Goal: Information Seeking & Learning: Check status

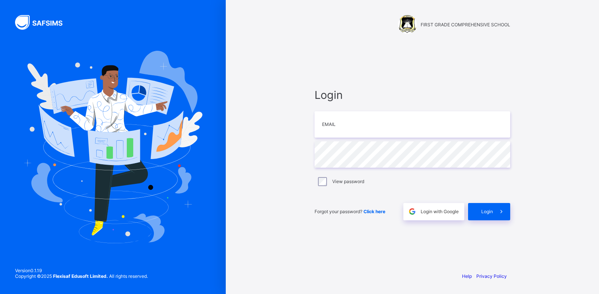
type input "**********"
click at [339, 179] on label "View password" at bounding box center [348, 182] width 32 height 6
click at [496, 210] on span at bounding box center [501, 211] width 17 height 17
click at [404, 138] on div "Login Email Password View password Forgot your password? Click here Login with …" at bounding box center [413, 154] width 196 height 132
click at [406, 127] on input "email" at bounding box center [413, 124] width 196 height 26
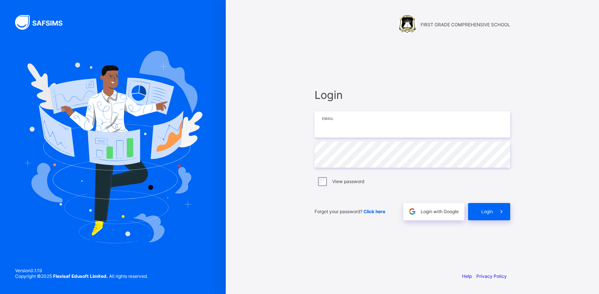
type input "**********"
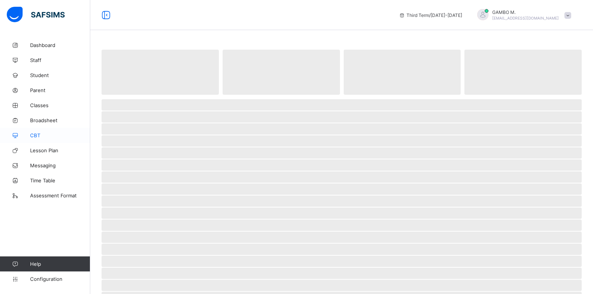
click at [43, 109] on link "Classes" at bounding box center [45, 105] width 90 height 15
click at [42, 106] on span "Classes" at bounding box center [60, 105] width 60 height 6
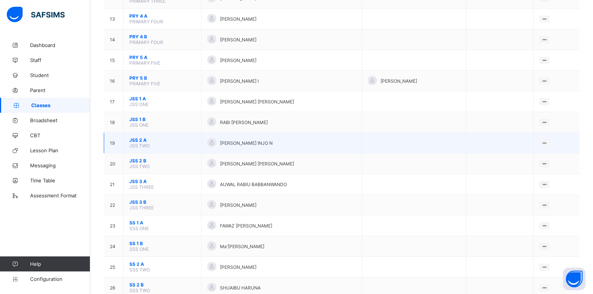
scroll to position [341, 0]
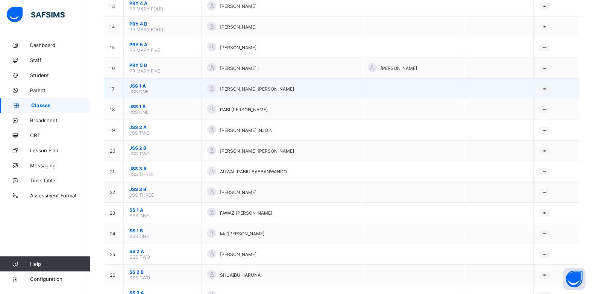
click at [140, 85] on span "JSS 1 A" at bounding box center [162, 86] width 66 height 6
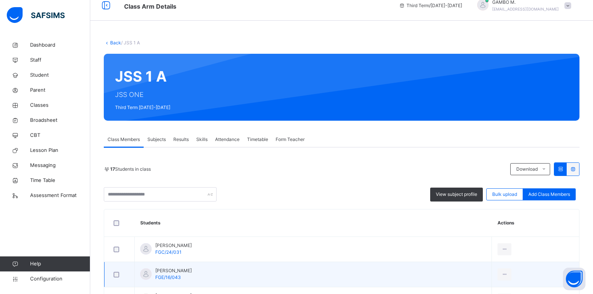
scroll to position [75, 0]
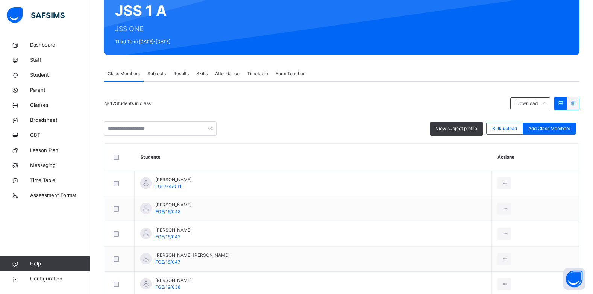
click at [166, 73] on span "Subjects" at bounding box center [156, 73] width 18 height 7
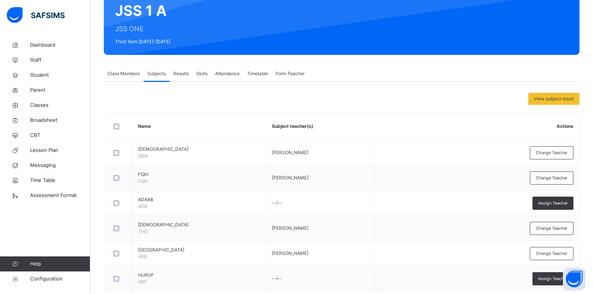
click at [179, 76] on span "Results" at bounding box center [180, 73] width 15 height 7
click at [179, 73] on span "Results" at bounding box center [180, 73] width 15 height 7
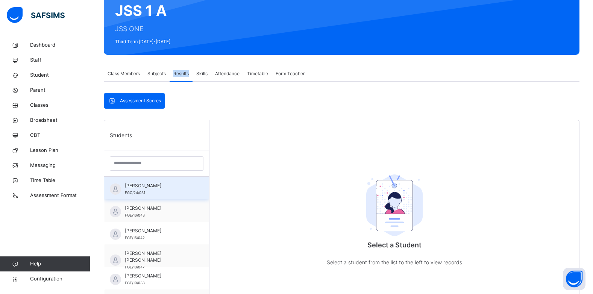
drag, startPoint x: 166, startPoint y: 176, endPoint x: 166, endPoint y: 186, distance: 10.5
click at [166, 183] on span "ABDULLAHI HARUNA MIKO" at bounding box center [158, 185] width 67 height 7
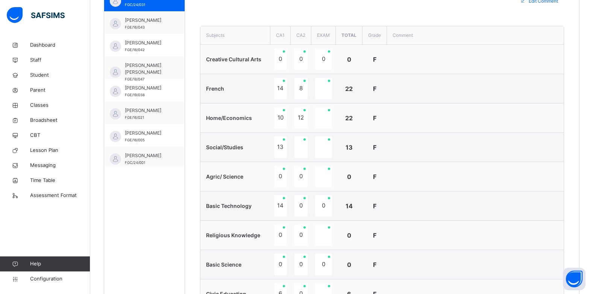
scroll to position [0, 0]
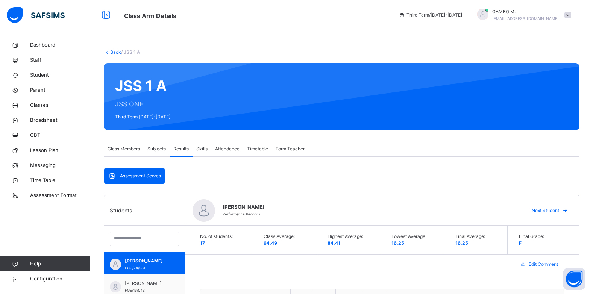
click at [128, 148] on span "Class Members" at bounding box center [124, 149] width 32 height 7
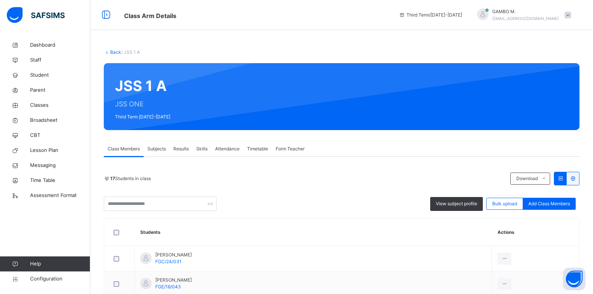
click at [165, 149] on span "Subjects" at bounding box center [156, 149] width 18 height 7
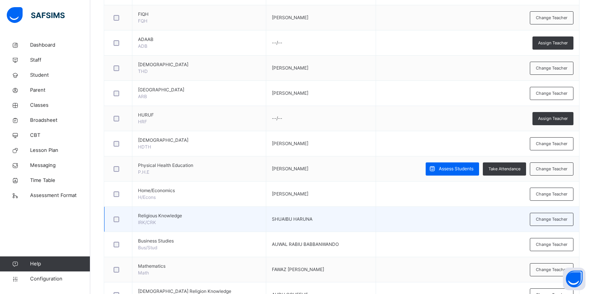
scroll to position [263, 0]
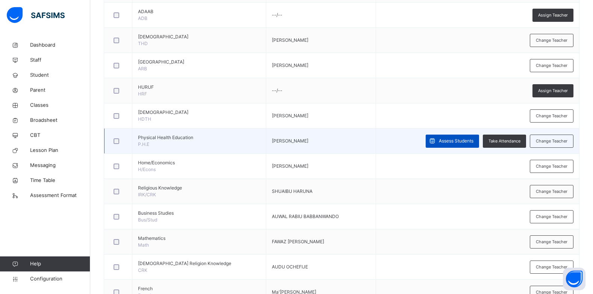
click at [439, 143] on span at bounding box center [432, 141] width 13 height 13
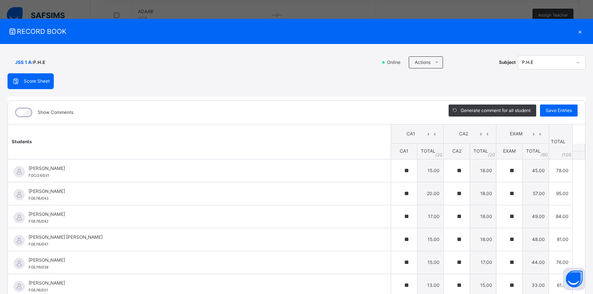
type input "**"
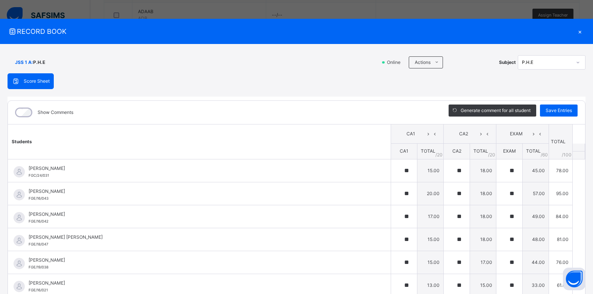
type input "**"
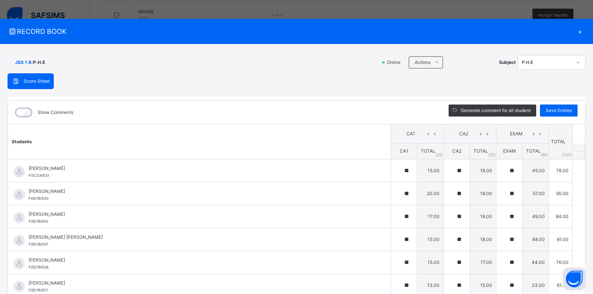
type input "**"
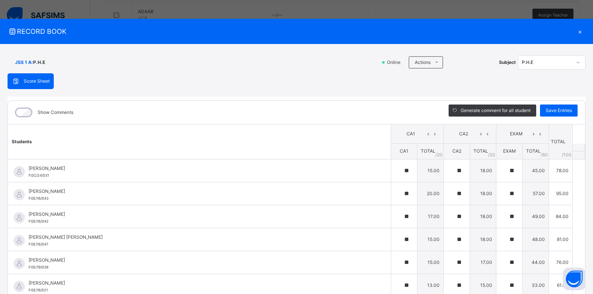
type input "**"
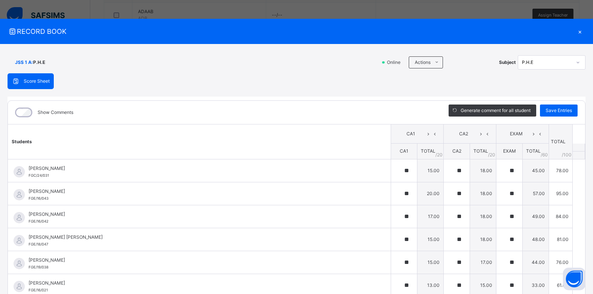
type input "**"
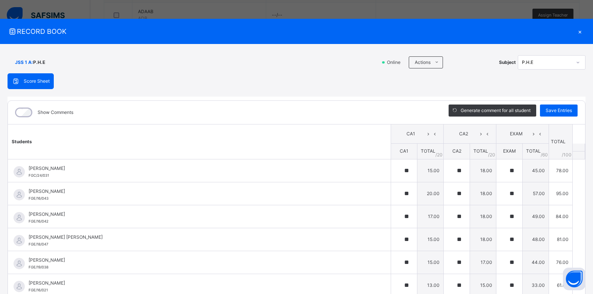
type input "**"
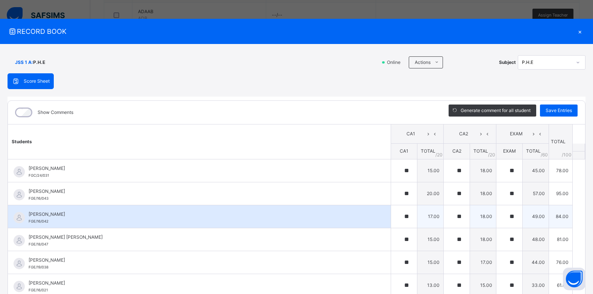
scroll to position [226, 0]
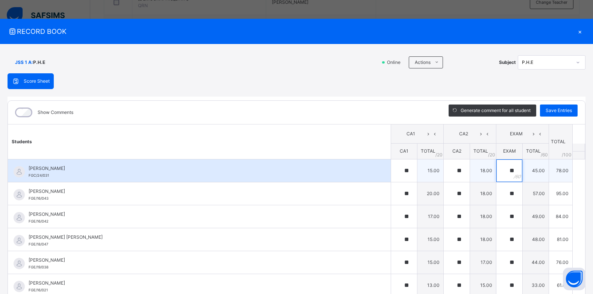
drag, startPoint x: 508, startPoint y: 167, endPoint x: 507, endPoint y: 172, distance: 4.6
click at [508, 167] on div "**" at bounding box center [510, 171] width 26 height 23
click at [507, 172] on div "**" at bounding box center [510, 171] width 26 height 23
click at [452, 167] on div "**" at bounding box center [457, 171] width 26 height 23
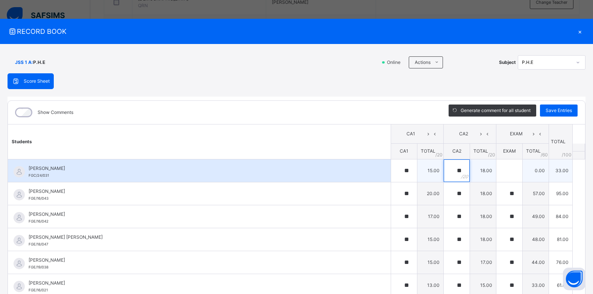
type input "*"
click at [397, 171] on div "**" at bounding box center [404, 171] width 26 height 23
type input "*"
click at [404, 170] on div "*" at bounding box center [404, 171] width 26 height 23
click at [402, 172] on div "*" at bounding box center [404, 171] width 26 height 23
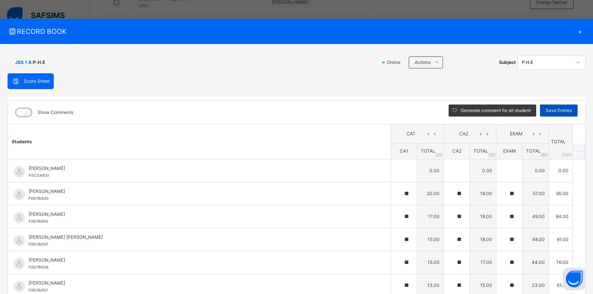
click at [559, 111] on span "Save Entries" at bounding box center [559, 110] width 26 height 7
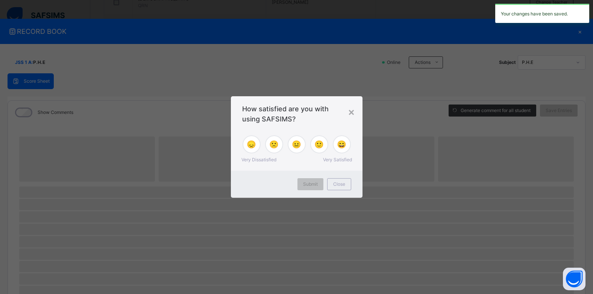
scroll to position [113, 0]
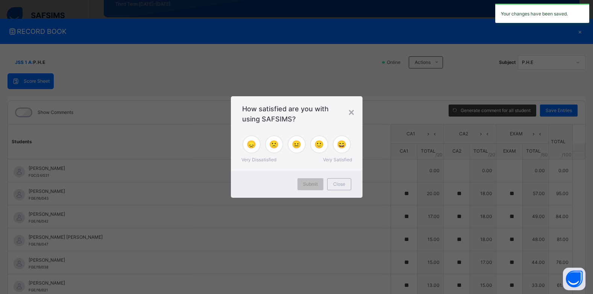
type input "**"
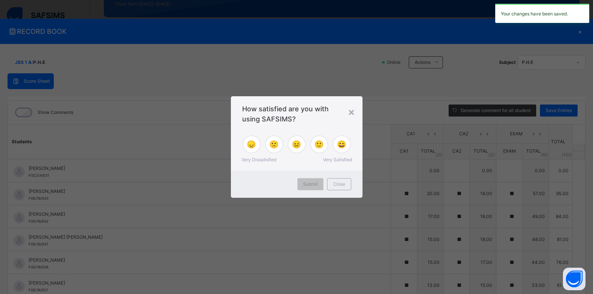
type input "**"
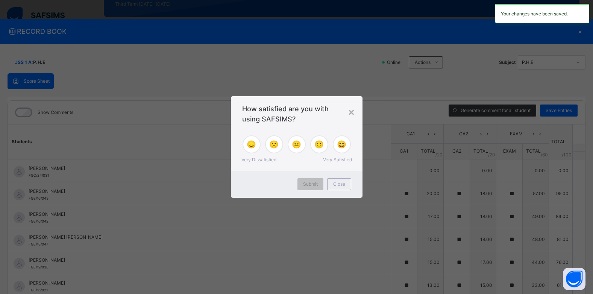
type input "**"
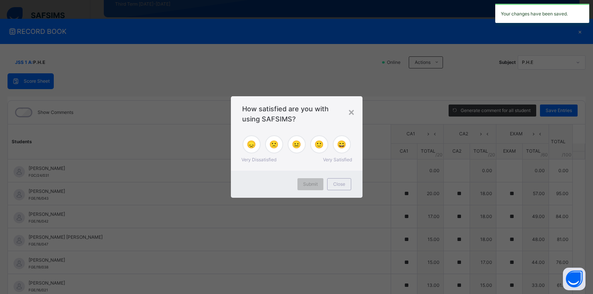
type input "**"
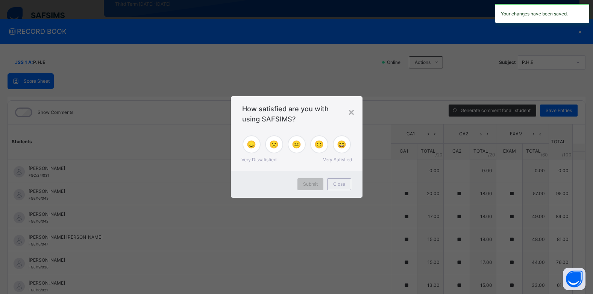
type input "**"
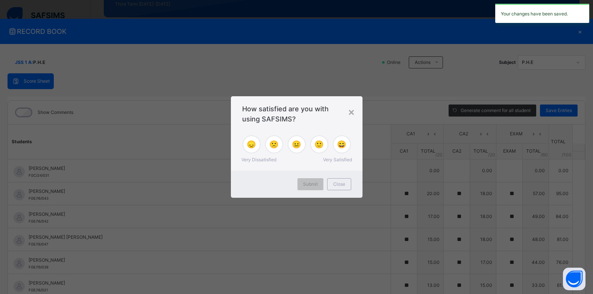
type input "**"
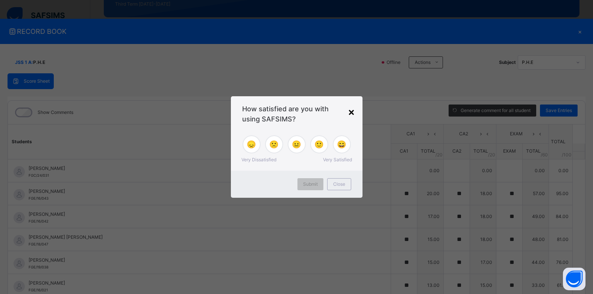
click at [354, 115] on div "×" at bounding box center [351, 112] width 7 height 16
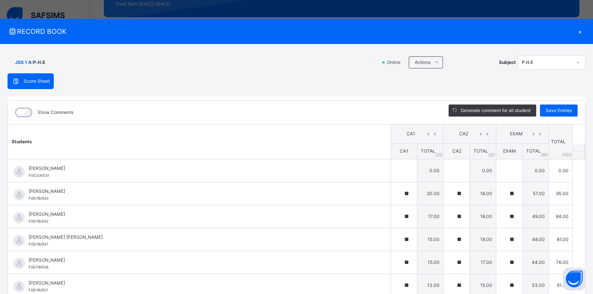
click at [577, 32] on div "×" at bounding box center [580, 31] width 11 height 10
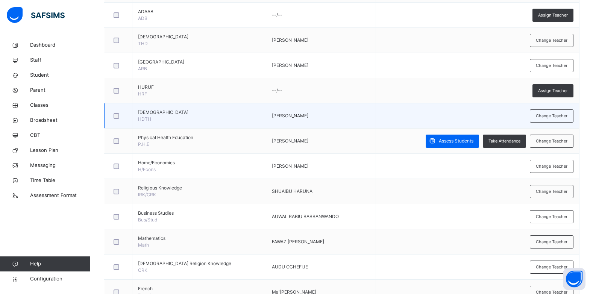
scroll to position [38, 0]
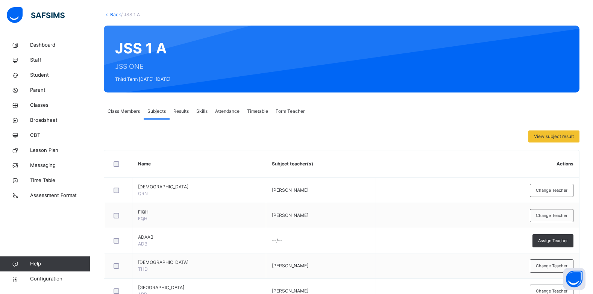
click at [185, 112] on span "Results" at bounding box center [180, 111] width 15 height 7
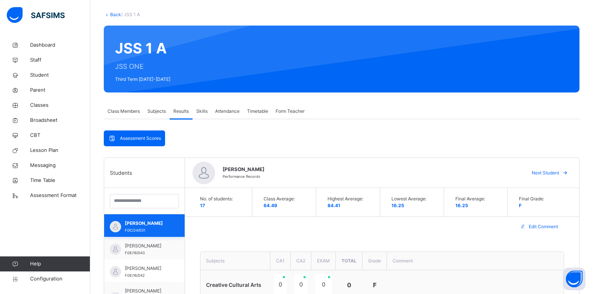
click at [140, 227] on span "ABDULLAHI HARUNA MIKO" at bounding box center [146, 223] width 43 height 7
click at [140, 228] on span "FGC/24/031" at bounding box center [135, 230] width 20 height 4
click at [119, 110] on span "Class Members" at bounding box center [124, 111] width 32 height 7
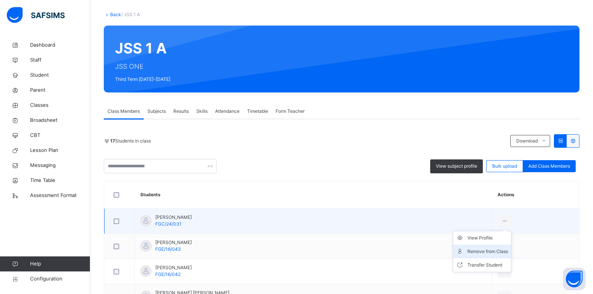
click at [476, 255] on li "Remove from Class" at bounding box center [482, 252] width 58 height 14
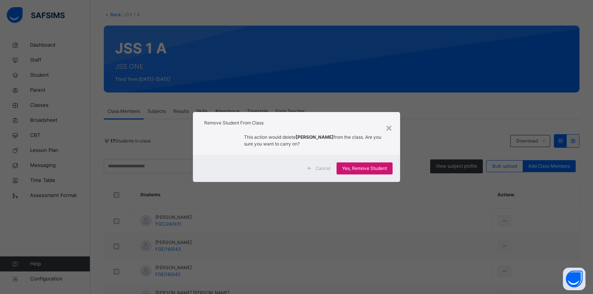
click at [365, 170] on span "Yes, Remove Student" at bounding box center [364, 168] width 45 height 7
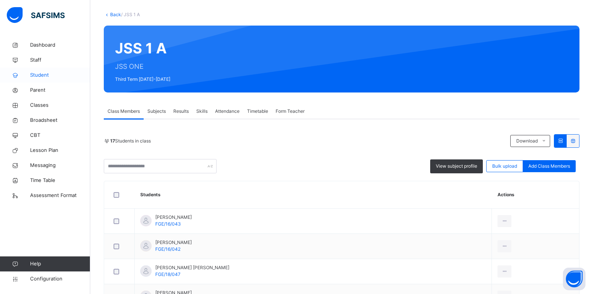
click at [40, 79] on link "Student" at bounding box center [45, 75] width 90 height 15
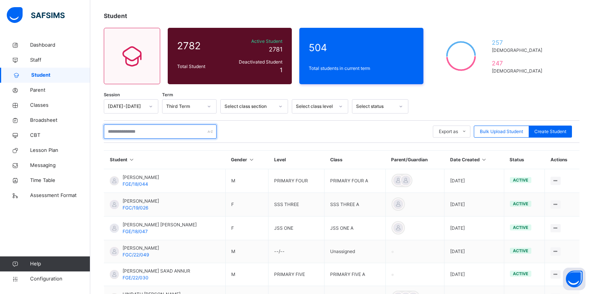
click at [138, 131] on input "text" at bounding box center [160, 132] width 113 height 14
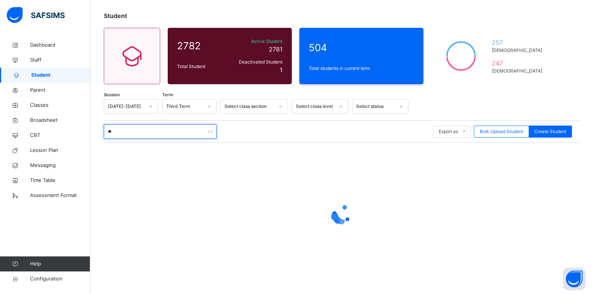
type input "*"
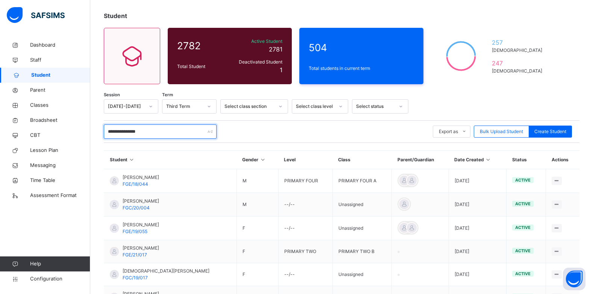
click at [184, 134] on input "**********" at bounding box center [160, 132] width 113 height 14
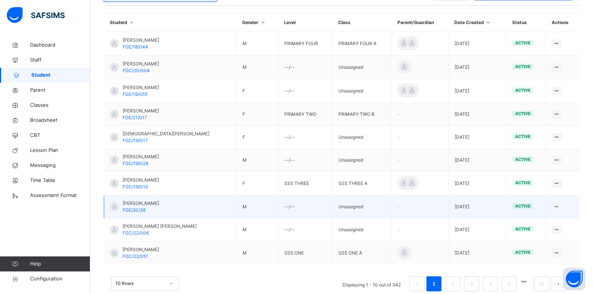
scroll to position [188, 0]
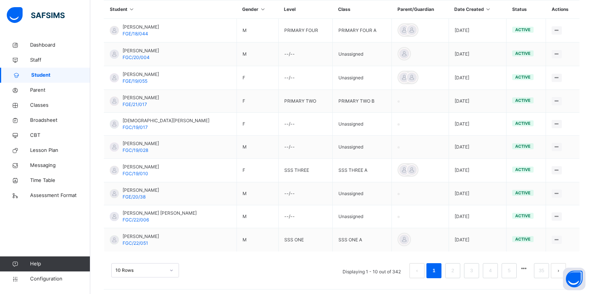
click at [168, 271] on div "10 Rows" at bounding box center [145, 270] width 68 height 14
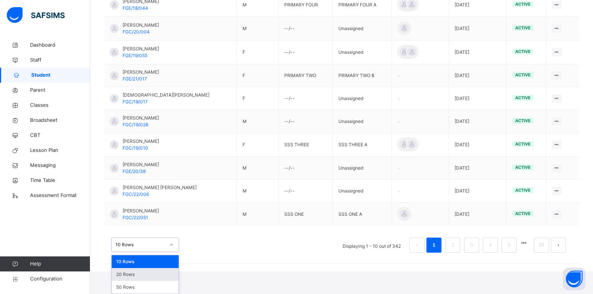
click at [155, 275] on div "20 Rows" at bounding box center [145, 274] width 67 height 13
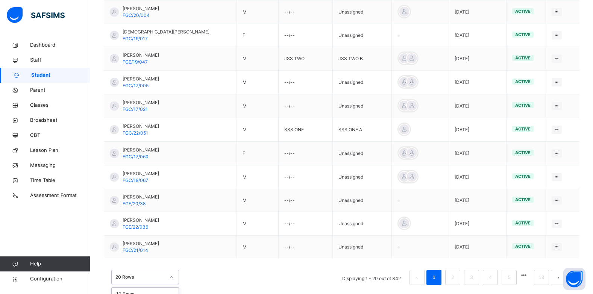
scroll to position [449, 0]
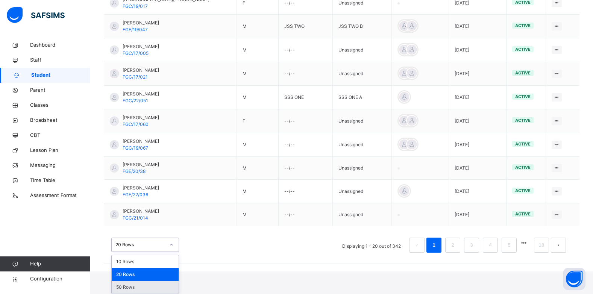
click at [154, 252] on div "option 50 Rows focused, 3 of 3. 3 results available. Use Up and Down to choose …" at bounding box center [145, 245] width 68 height 14
click at [143, 288] on div "50 Rows" at bounding box center [145, 287] width 67 height 13
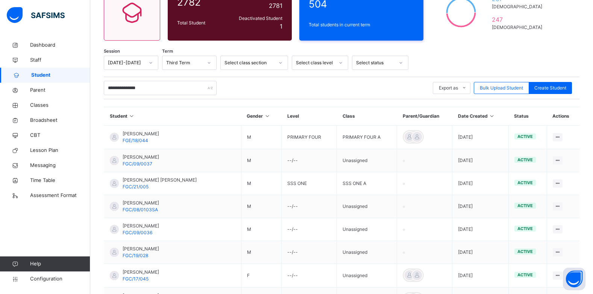
scroll to position [0, 0]
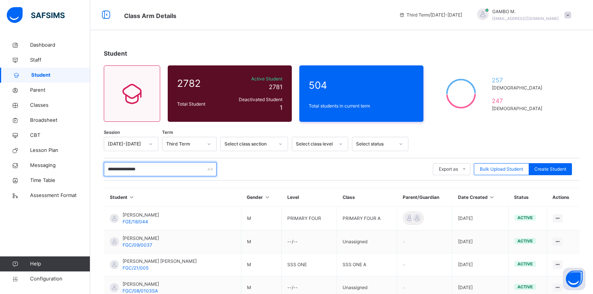
click at [138, 173] on input "**********" at bounding box center [160, 169] width 113 height 14
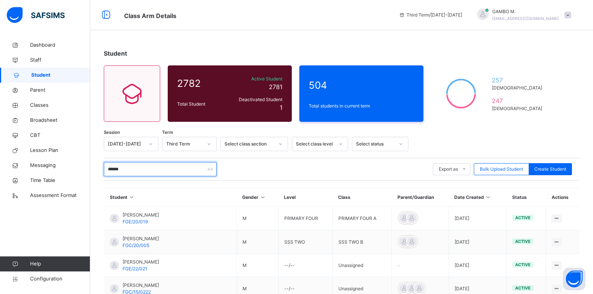
type input "******"
click at [137, 144] on div "[DATE]-[DATE]" at bounding box center [126, 144] width 36 height 7
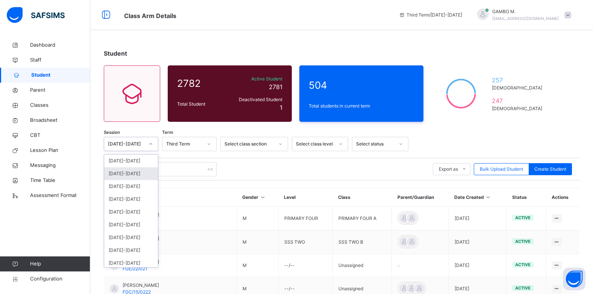
click at [135, 174] on div "[DATE]-[DATE]" at bounding box center [131, 173] width 54 height 13
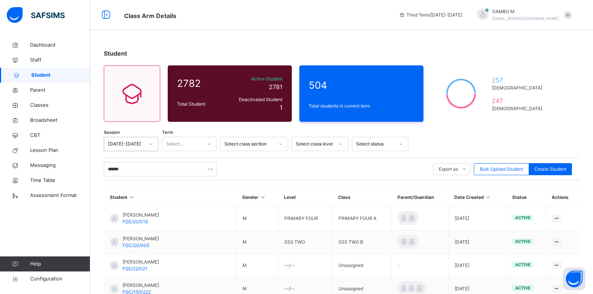
click at [143, 146] on div "[DATE]-[DATE]" at bounding box center [126, 144] width 36 height 7
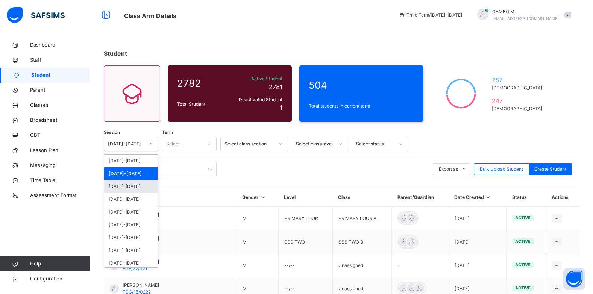
click at [129, 191] on div "[DATE]-[DATE]" at bounding box center [131, 186] width 54 height 13
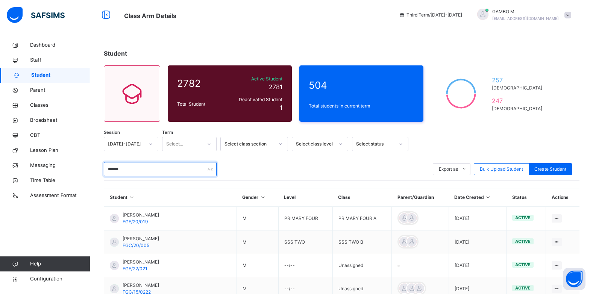
click at [173, 170] on input "******" at bounding box center [160, 169] width 113 height 14
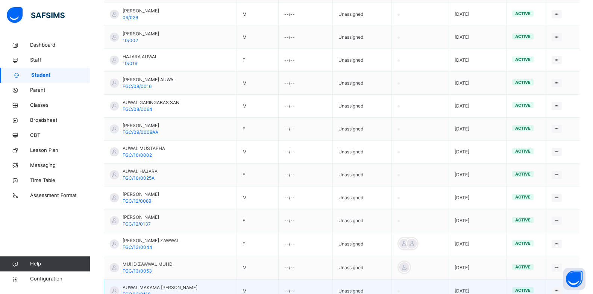
scroll to position [414, 0]
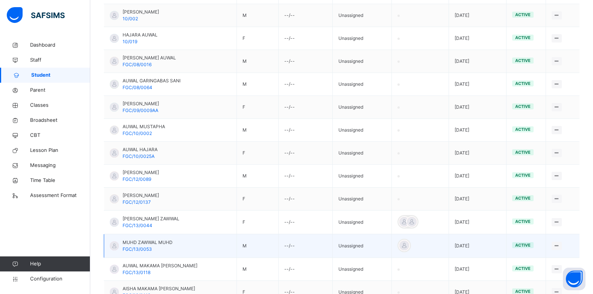
click at [164, 248] on div "MUHD ZAWWAL MUHD FGC/13/0053" at bounding box center [148, 246] width 50 height 14
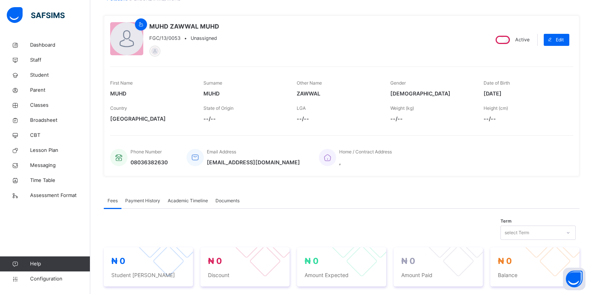
scroll to position [39, 0]
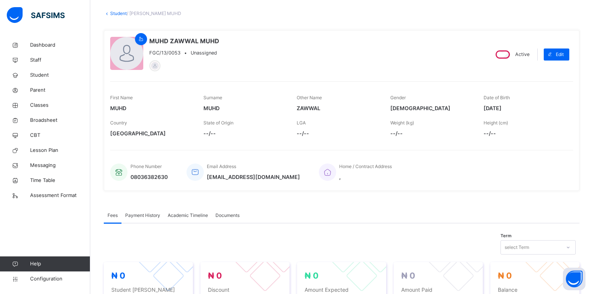
click at [231, 215] on span "Documents" at bounding box center [228, 215] width 24 height 7
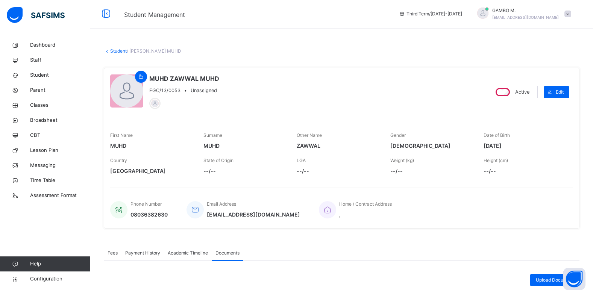
scroll to position [0, 0]
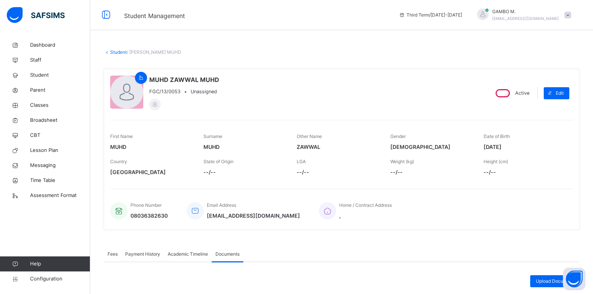
click at [173, 256] on span "Academic Timeline" at bounding box center [188, 254] width 40 height 7
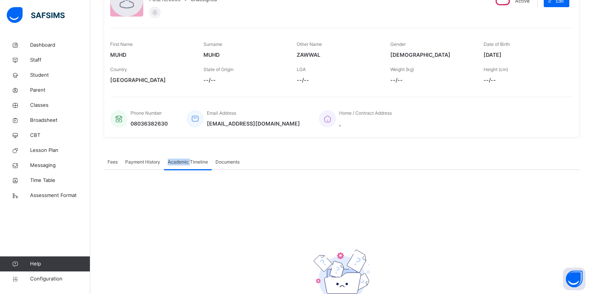
scroll to position [149, 0]
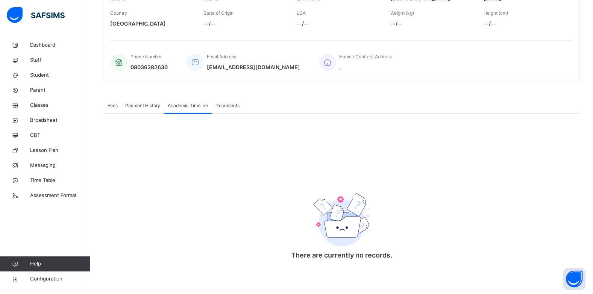
click at [199, 105] on span "Academic Timeline" at bounding box center [188, 105] width 40 height 7
click at [181, 106] on span "Academic Timeline" at bounding box center [188, 105] width 40 height 7
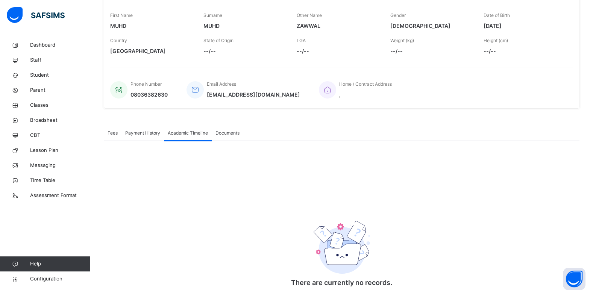
scroll to position [36, 0]
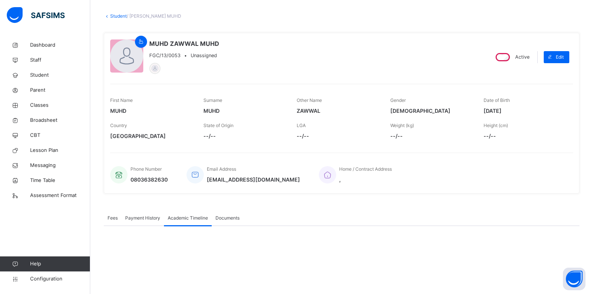
click at [134, 219] on span "Payment History" at bounding box center [142, 218] width 35 height 7
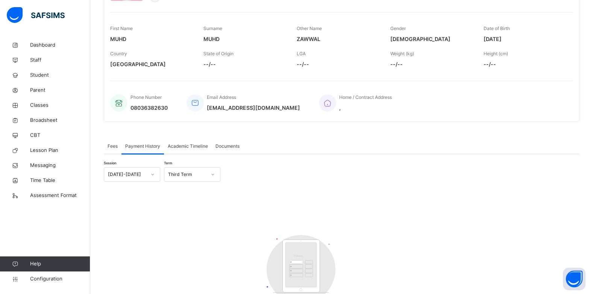
scroll to position [111, 0]
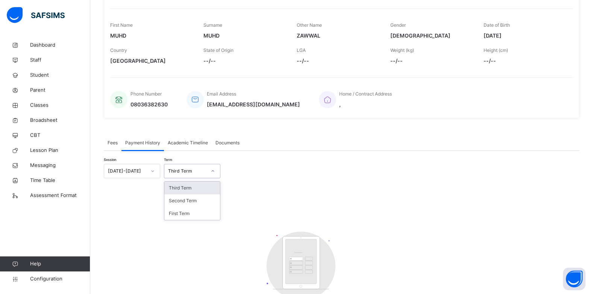
click at [204, 174] on div "Third Term" at bounding box center [187, 171] width 38 height 7
click at [198, 203] on div "Second Term" at bounding box center [192, 201] width 56 height 13
click at [187, 144] on span "Academic Timeline" at bounding box center [188, 143] width 40 height 7
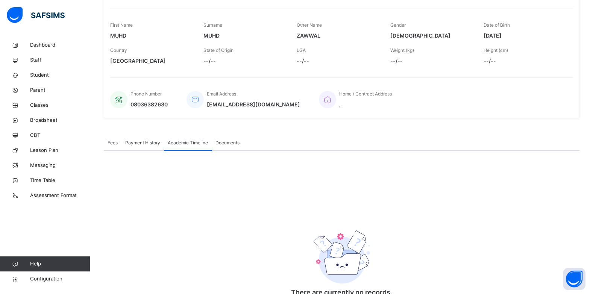
click at [228, 143] on span "Documents" at bounding box center [228, 143] width 24 height 7
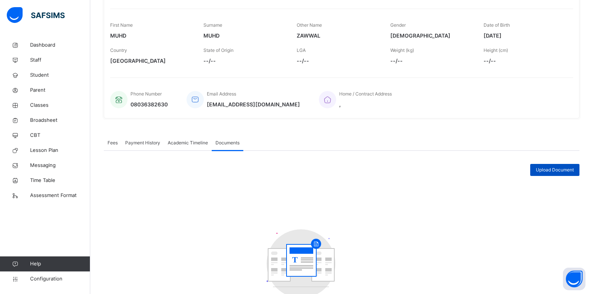
click at [574, 169] on span "Upload Document" at bounding box center [555, 170] width 38 height 7
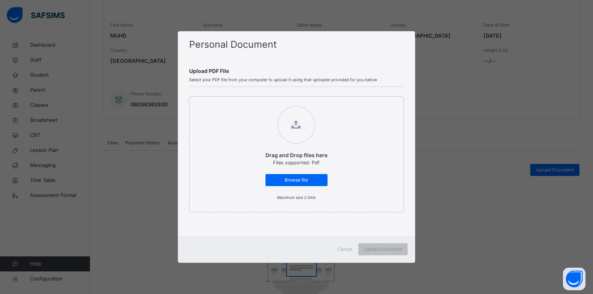
click at [435, 109] on div "Personal Document Upload PDF File Select your PDF file from your computer to up…" at bounding box center [296, 147] width 593 height 294
click at [349, 251] on span "Cancel" at bounding box center [345, 249] width 15 height 7
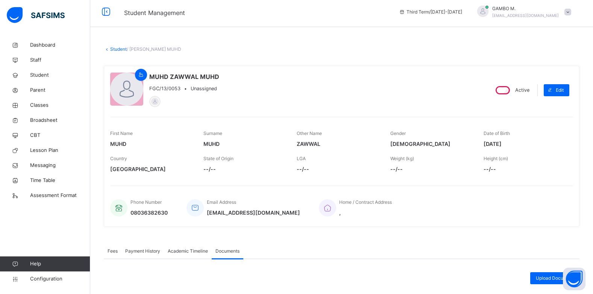
scroll to position [0, 0]
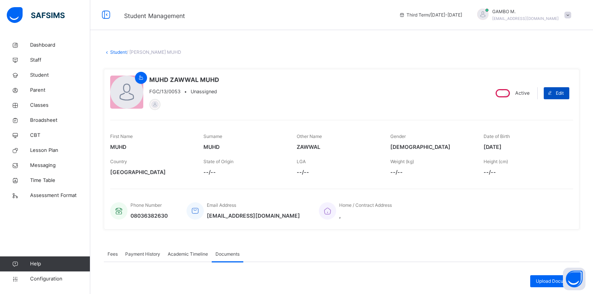
click at [564, 92] on span "Edit" at bounding box center [560, 93] width 8 height 7
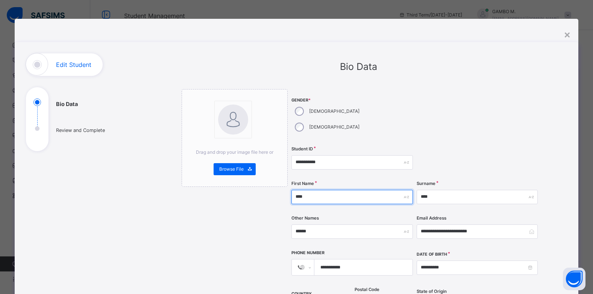
click at [305, 190] on input "****" at bounding box center [352, 197] width 121 height 14
type input "********"
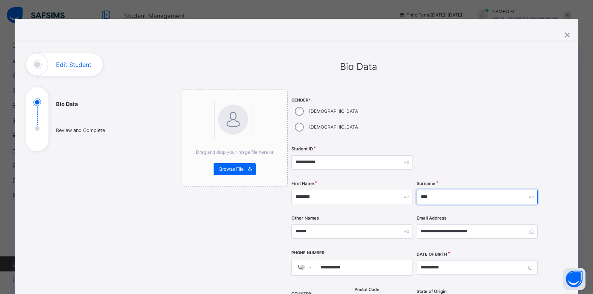
click at [432, 190] on input "****" at bounding box center [477, 197] width 121 height 14
click at [430, 190] on input "****" at bounding box center [477, 197] width 121 height 14
type input "********"
click at [328, 224] on div "Other Names ******" at bounding box center [352, 231] width 121 height 31
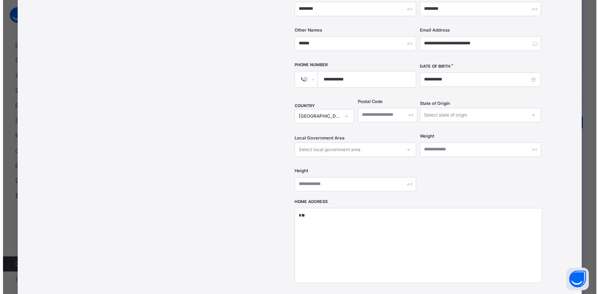
scroll to position [169, 0]
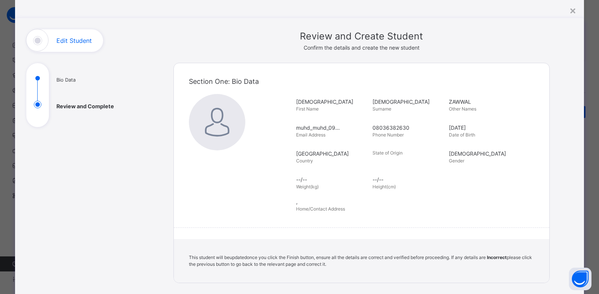
scroll to position [7, 0]
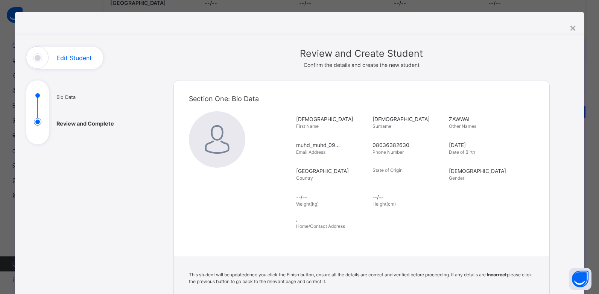
click at [459, 121] on span "ZAWWAL" at bounding box center [485, 119] width 73 height 8
click at [77, 58] on h1 "Edit Student" at bounding box center [73, 58] width 35 height 6
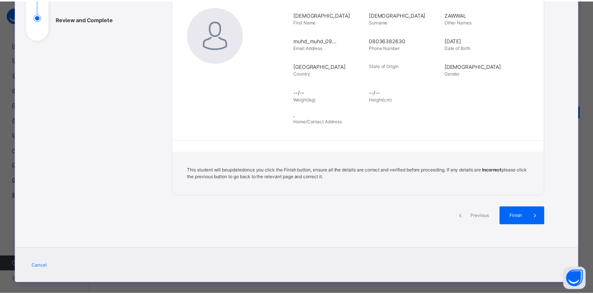
scroll to position [120, 0]
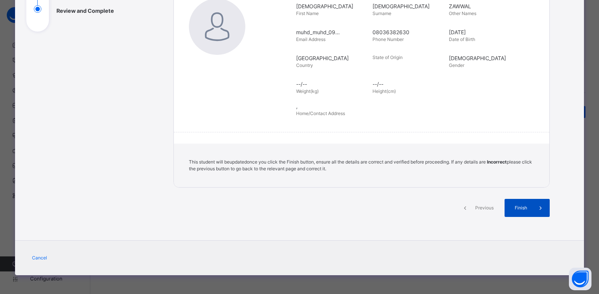
click at [524, 209] on span "Finish" at bounding box center [520, 208] width 21 height 7
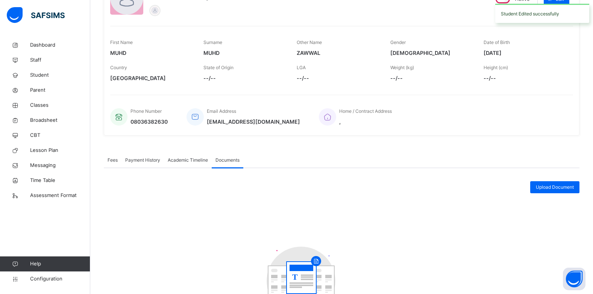
scroll to position [0, 0]
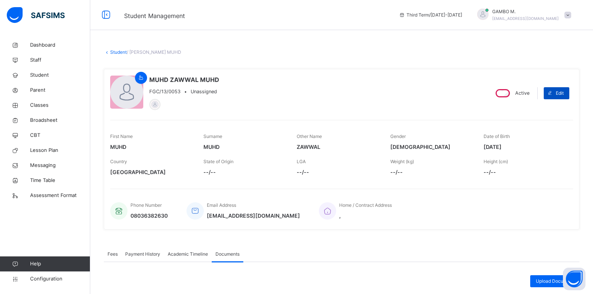
click at [564, 93] on span "Edit" at bounding box center [560, 93] width 8 height 7
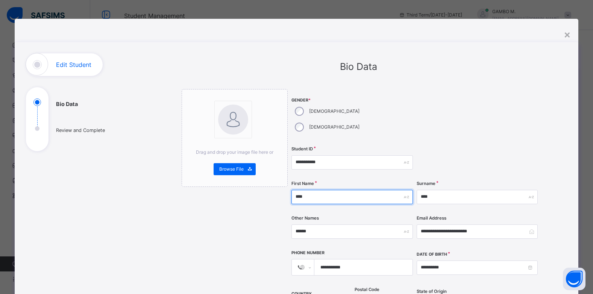
click at [317, 190] on input "****" at bounding box center [352, 197] width 121 height 14
click at [304, 190] on input "****" at bounding box center [352, 197] width 121 height 14
type input "********"
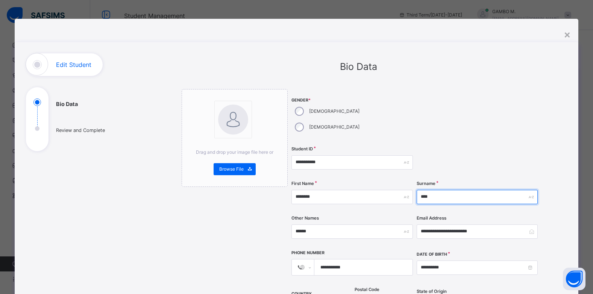
click at [429, 190] on input "****" at bounding box center [477, 197] width 121 height 14
type input "********"
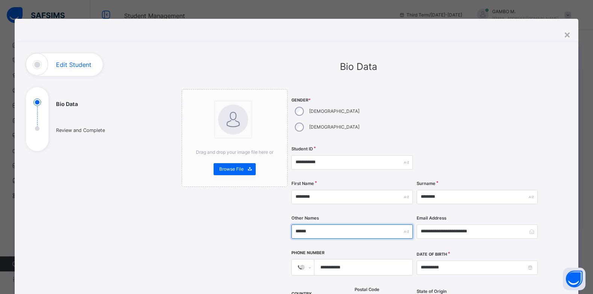
click at [303, 225] on input "******" at bounding box center [352, 232] width 121 height 14
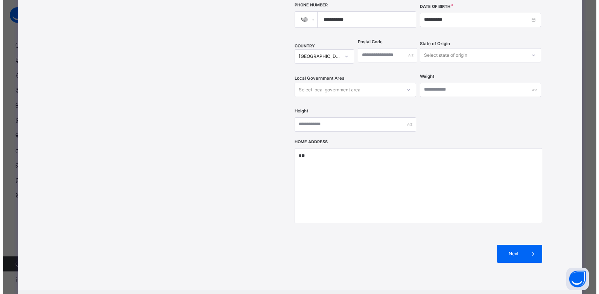
scroll to position [263, 0]
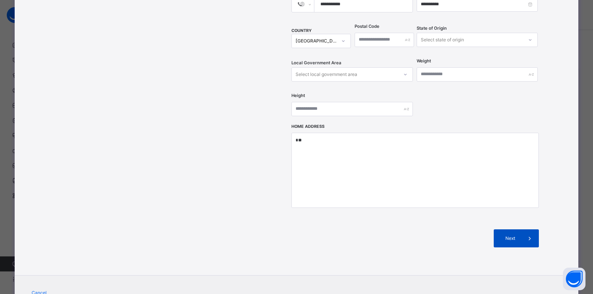
type input "******"
click at [515, 235] on span "Next" at bounding box center [510, 238] width 21 height 7
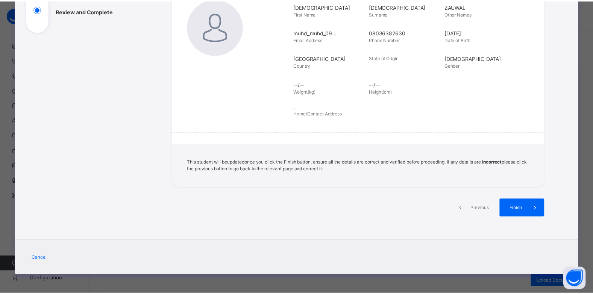
scroll to position [120, 0]
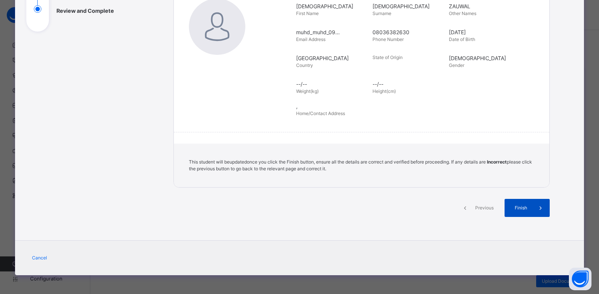
click at [519, 207] on span "Finish" at bounding box center [520, 208] width 21 height 7
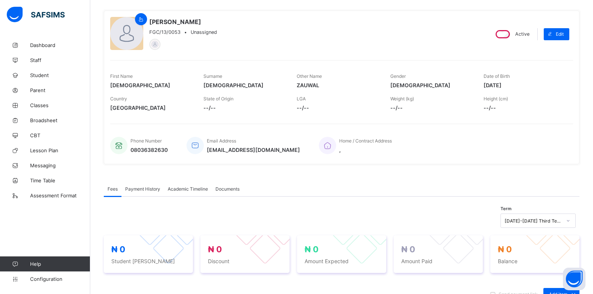
scroll to position [28, 0]
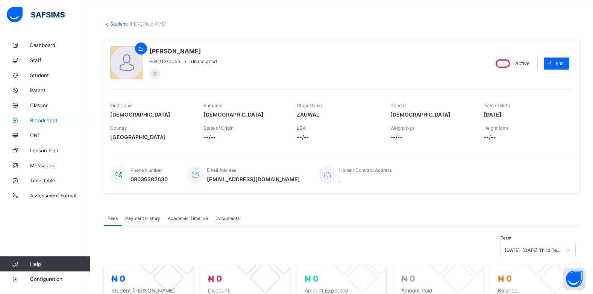
click at [37, 119] on span "Broadsheet" at bounding box center [60, 120] width 60 height 6
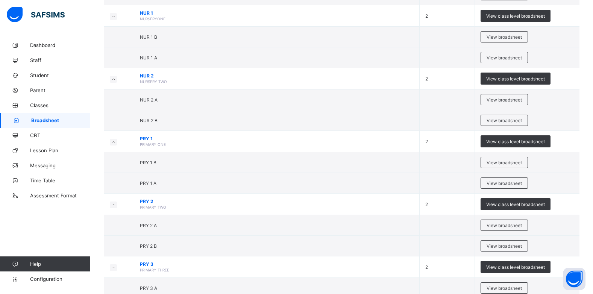
scroll to position [151, 0]
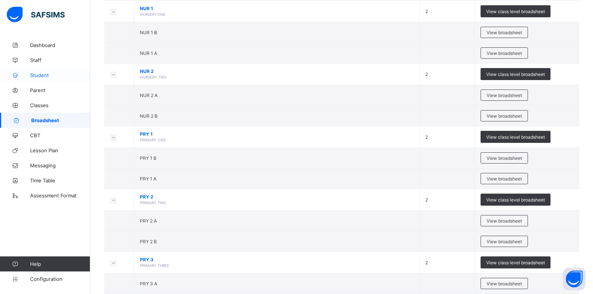
click at [39, 78] on span "Student" at bounding box center [60, 75] width 60 height 6
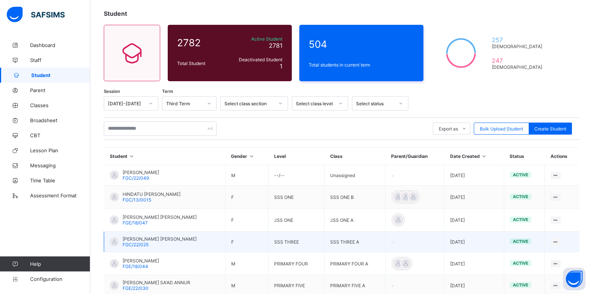
scroll to position [151, 0]
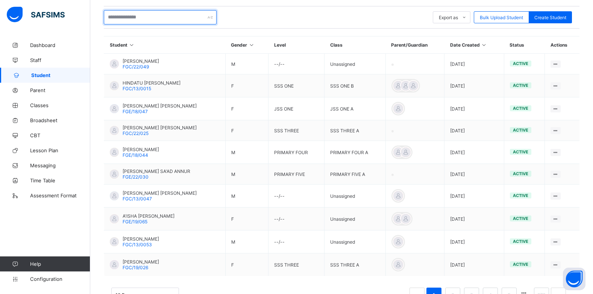
click at [150, 15] on input "text" at bounding box center [160, 17] width 113 height 14
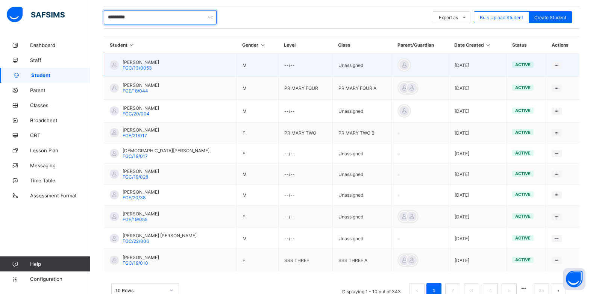
type input "********"
click at [153, 68] on div "[PERSON_NAME] FGC/13/0053" at bounding box center [141, 64] width 36 height 11
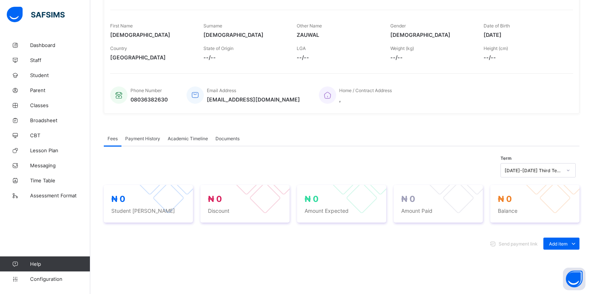
scroll to position [113, 0]
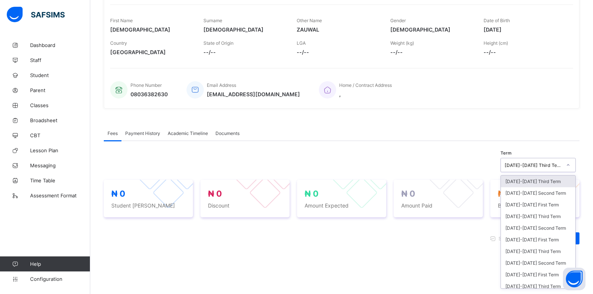
click at [562, 164] on div "[DATE]-[DATE] Third Term" at bounding box center [533, 166] width 57 height 6
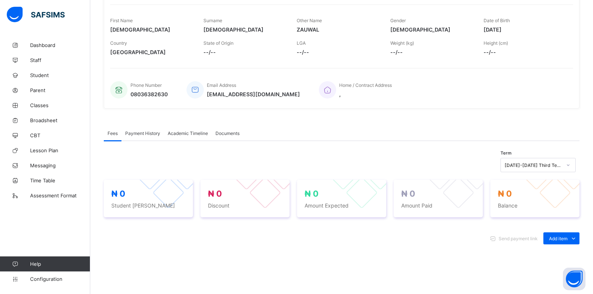
click at [181, 134] on span "Academic Timeline" at bounding box center [188, 134] width 40 height 6
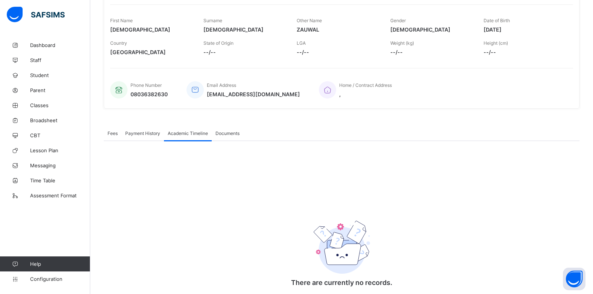
click at [151, 133] on span "Payment History" at bounding box center [142, 134] width 35 height 6
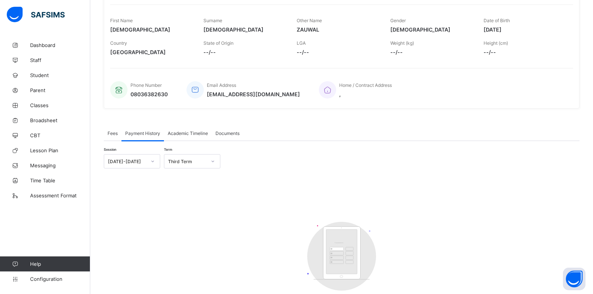
click at [111, 135] on span "Fees" at bounding box center [113, 134] width 10 height 6
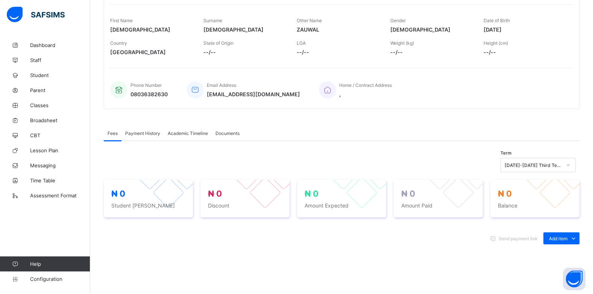
click at [225, 135] on span "Documents" at bounding box center [228, 134] width 24 height 6
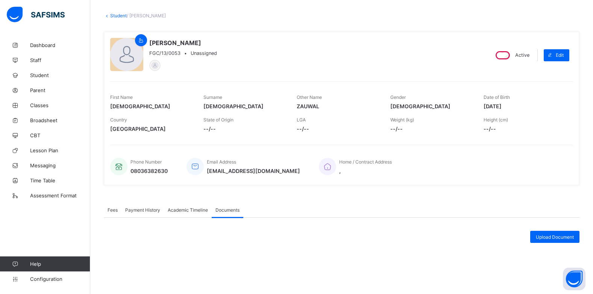
scroll to position [0, 0]
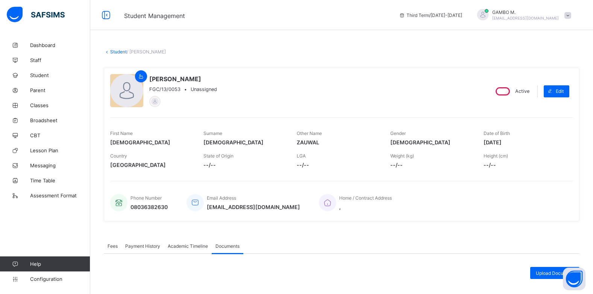
click at [180, 88] on div "FGC/13/0053 • Unassigned" at bounding box center [183, 90] width 68 height 6
drag, startPoint x: 180, startPoint y: 88, endPoint x: 174, endPoint y: 87, distance: 6.4
click at [174, 87] on div "FGC/13/0053 • Unassigned" at bounding box center [183, 90] width 68 height 6
click at [173, 90] on span "FGC/13/0053" at bounding box center [164, 90] width 31 height 6
drag, startPoint x: 179, startPoint y: 89, endPoint x: 154, endPoint y: 88, distance: 24.9
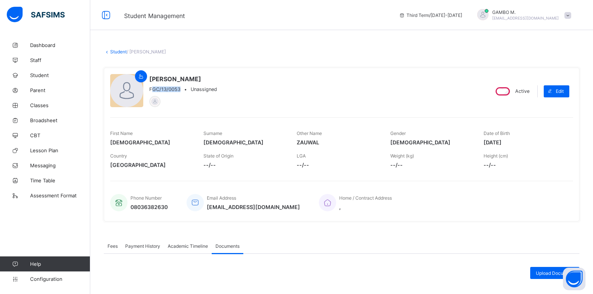
click at [154, 88] on span "FGC/13/0053" at bounding box center [164, 90] width 31 height 6
drag, startPoint x: 154, startPoint y: 87, endPoint x: 148, endPoint y: 90, distance: 6.4
click at [148, 90] on div "[PERSON_NAME] FGC/13/0053 • Unassigned" at bounding box center [296, 91] width 372 height 34
drag, startPoint x: 148, startPoint y: 88, endPoint x: 179, endPoint y: 91, distance: 31.3
click at [179, 91] on div "[PERSON_NAME] FGC/13/0053 • Unassigned" at bounding box center [296, 91] width 372 height 34
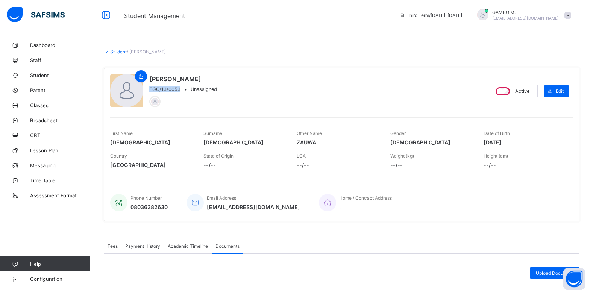
copy span "FGC/13/0053"
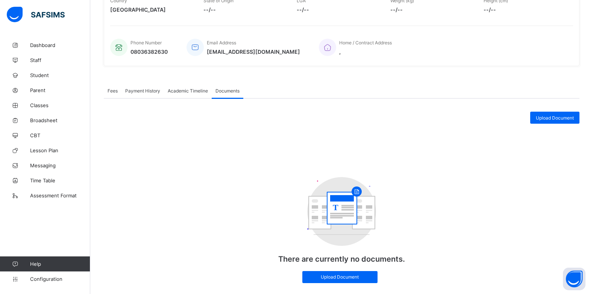
scroll to position [137, 0]
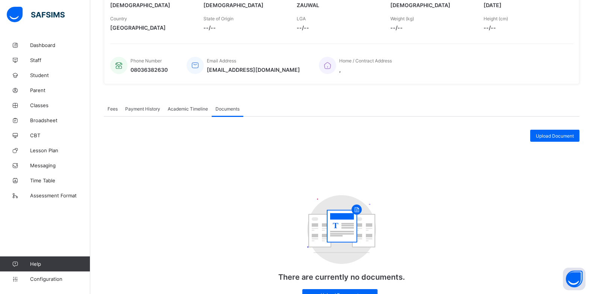
click at [195, 109] on span "Academic Timeline" at bounding box center [188, 109] width 40 height 6
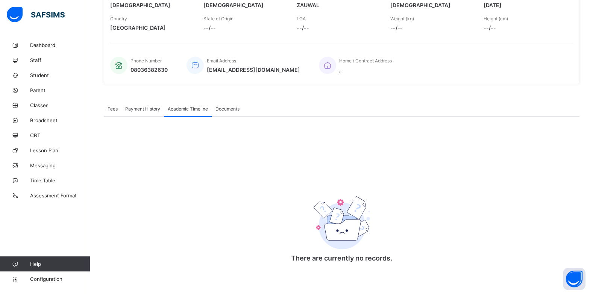
drag, startPoint x: 181, startPoint y: 116, endPoint x: 156, endPoint y: 110, distance: 25.5
click at [156, 110] on span "Payment History" at bounding box center [142, 109] width 35 height 6
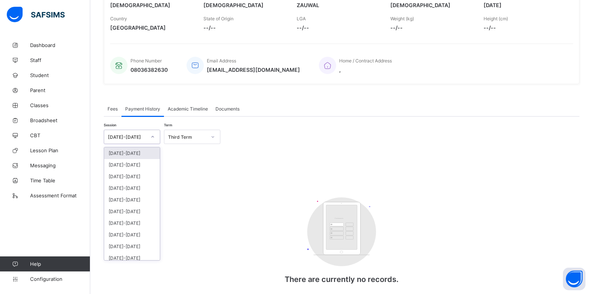
click at [152, 137] on icon at bounding box center [153, 137] width 3 height 2
click at [129, 178] on div "[DATE]-[DATE]" at bounding box center [132, 177] width 56 height 12
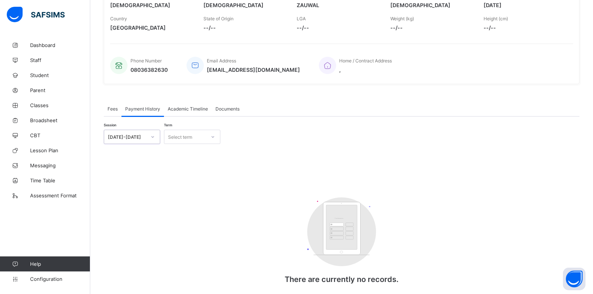
click at [191, 140] on div "Select term" at bounding box center [180, 137] width 24 height 14
click at [185, 168] on div "Second Term" at bounding box center [192, 165] width 56 height 12
click at [181, 110] on span "Academic Timeline" at bounding box center [188, 109] width 40 height 6
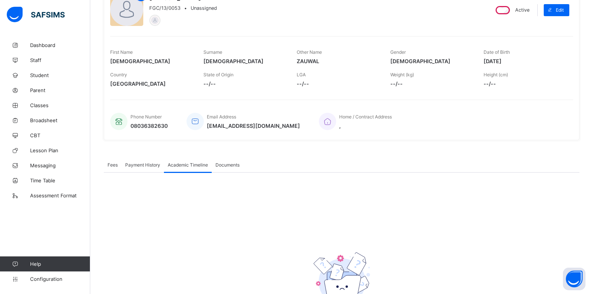
scroll to position [0, 0]
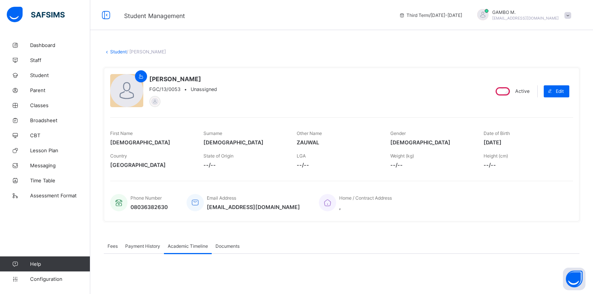
click at [350, 204] on span "," at bounding box center [365, 207] width 53 height 6
click at [45, 279] on span "Configuration" at bounding box center [60, 279] width 60 height 6
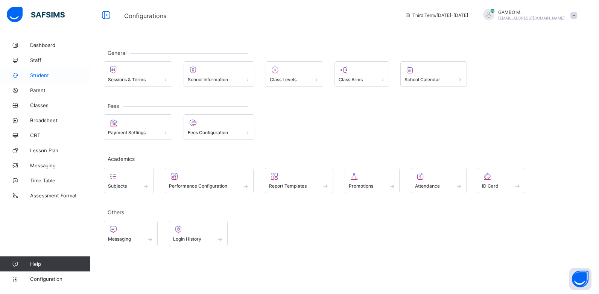
click at [37, 73] on span "Student" at bounding box center [60, 75] width 60 height 6
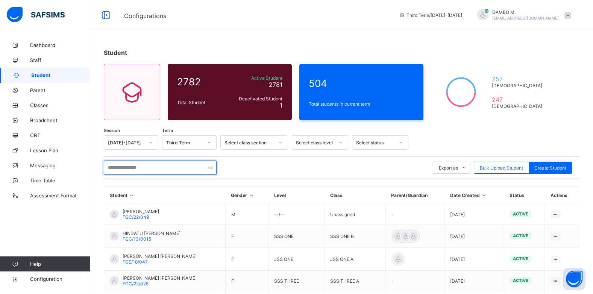
click at [126, 170] on input "text" at bounding box center [160, 168] width 113 height 14
paste input "**********"
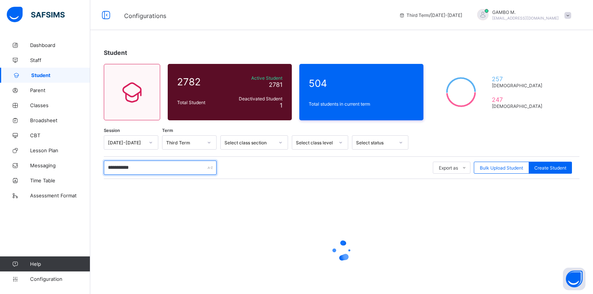
type input "**********"
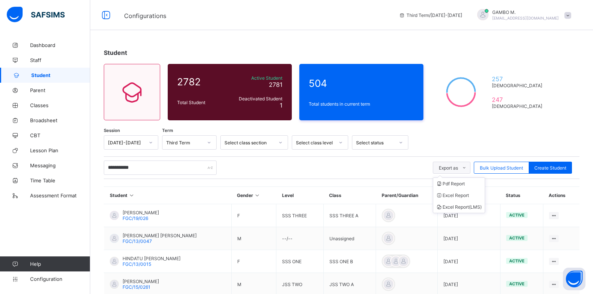
click at [465, 166] on span at bounding box center [464, 168] width 12 height 12
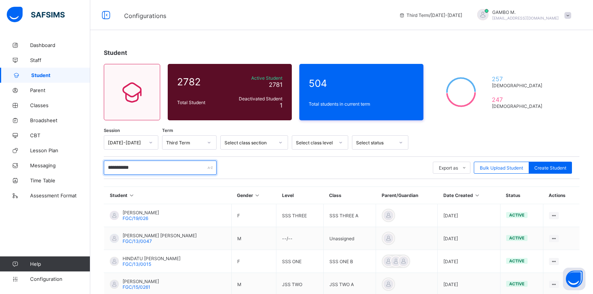
click at [153, 166] on input "**********" at bounding box center [160, 168] width 113 height 14
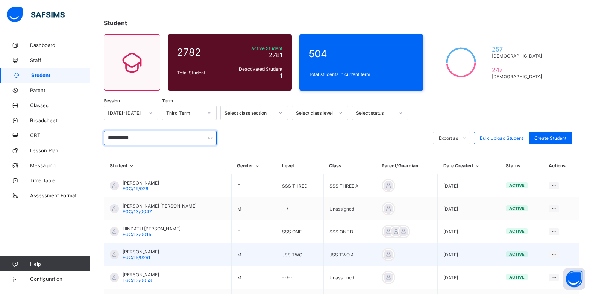
scroll to position [113, 0]
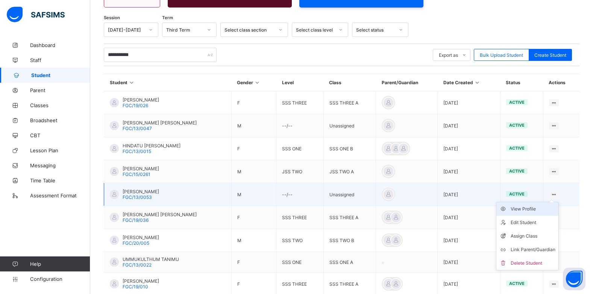
click at [541, 213] on li "View Profile" at bounding box center [528, 209] width 62 height 14
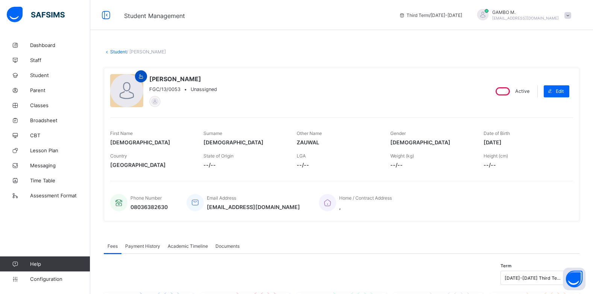
click at [141, 77] on icon at bounding box center [141, 77] width 6 height 6
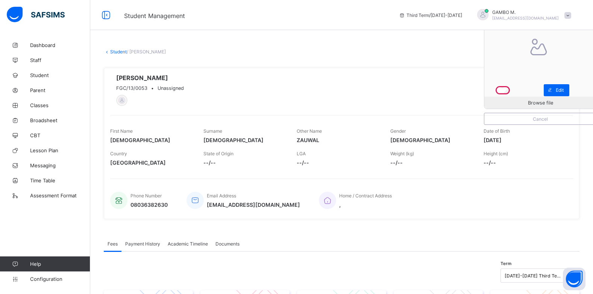
click at [332, 87] on div "Browse file Cancel [PERSON_NAME] FGC/13/0053 • Unassigned" at bounding box center [296, 90] width 372 height 32
click at [452, 85] on div "Browse file Cancel [PERSON_NAME] FGC/13/0053 • Unassigned" at bounding box center [296, 90] width 372 height 32
click at [124, 102] on div at bounding box center [121, 100] width 9 height 9
click at [151, 243] on span "Payment History" at bounding box center [142, 244] width 35 height 6
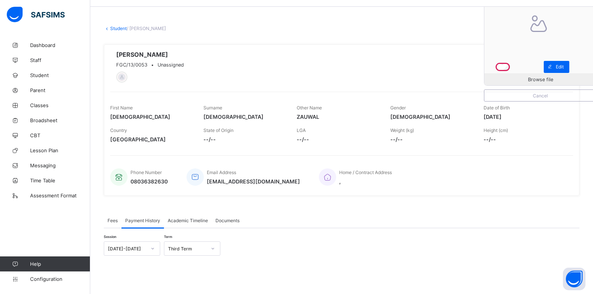
click at [201, 256] on div "Third Term" at bounding box center [192, 249] width 56 height 14
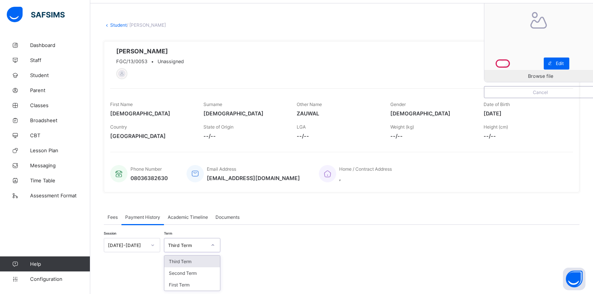
click at [190, 265] on div "Third Term" at bounding box center [192, 262] width 56 height 12
click at [195, 217] on span "Academic Timeline" at bounding box center [188, 217] width 40 height 6
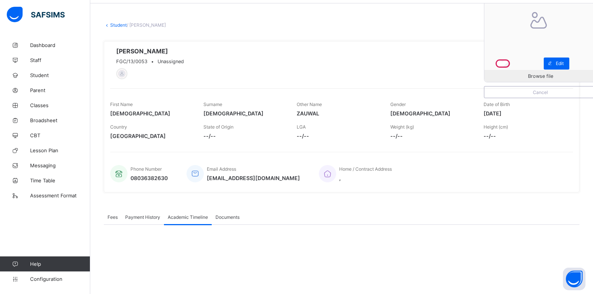
click at [219, 216] on span "Documents" at bounding box center [228, 217] width 24 height 6
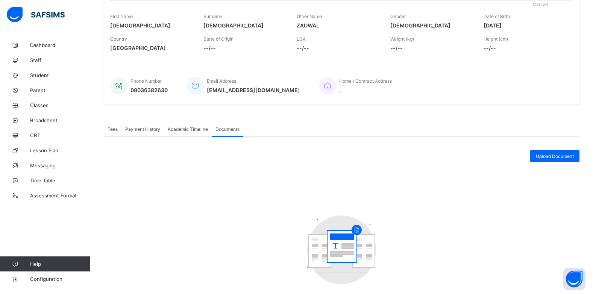
scroll to position [173, 0]
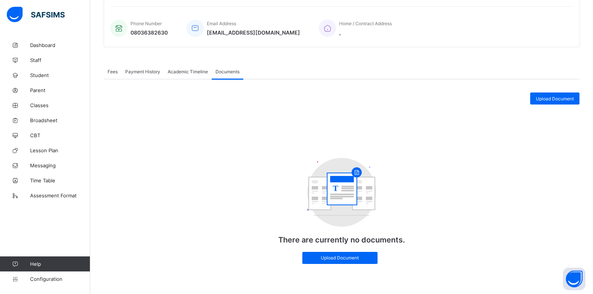
click at [192, 71] on span "Academic Timeline" at bounding box center [188, 72] width 40 height 6
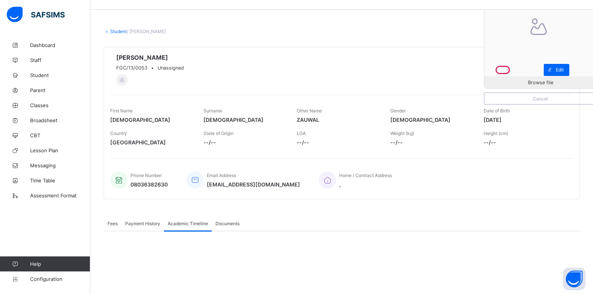
scroll to position [0, 0]
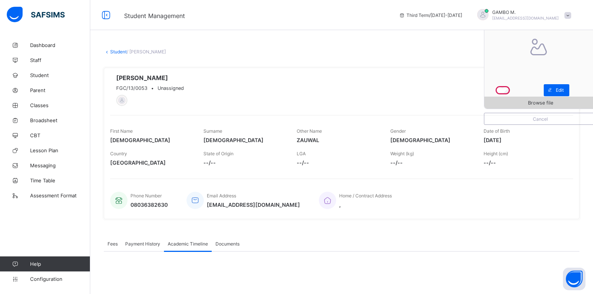
click at [546, 103] on span "Browse file" at bounding box center [540, 103] width 25 height 6
click at [119, 53] on link "Student" at bounding box center [118, 52] width 17 height 6
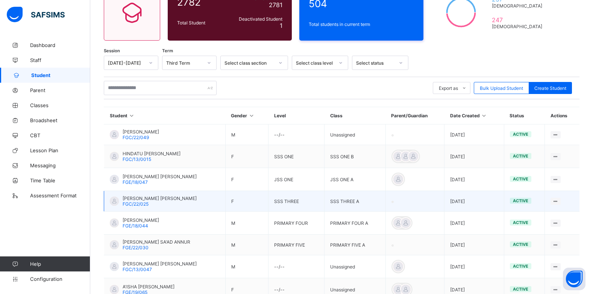
scroll to position [65, 0]
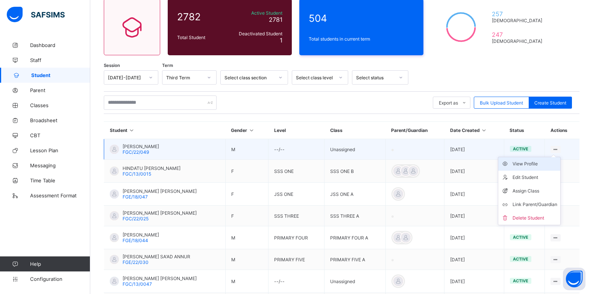
click at [543, 166] on div "View Profile" at bounding box center [535, 164] width 45 height 8
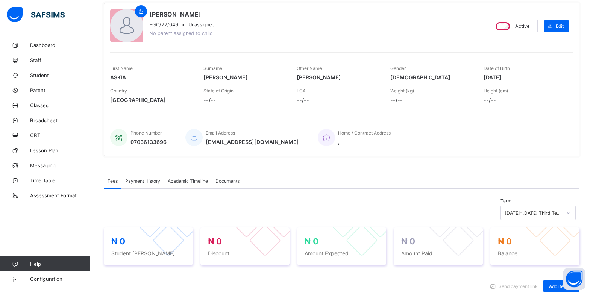
click at [183, 179] on span "Academic Timeline" at bounding box center [188, 181] width 40 height 6
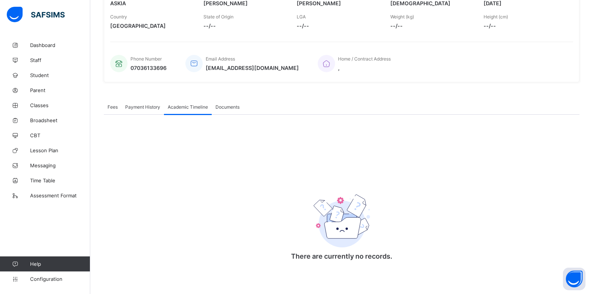
scroll to position [140, 0]
click at [223, 106] on span "Documents" at bounding box center [228, 107] width 24 height 6
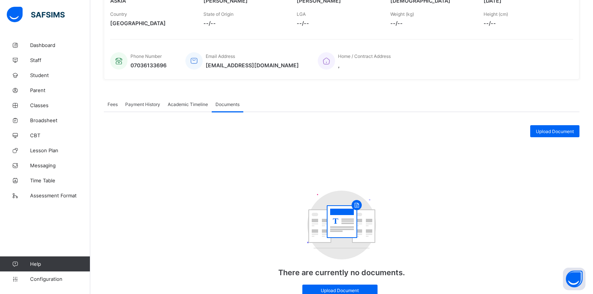
scroll to position [175, 0]
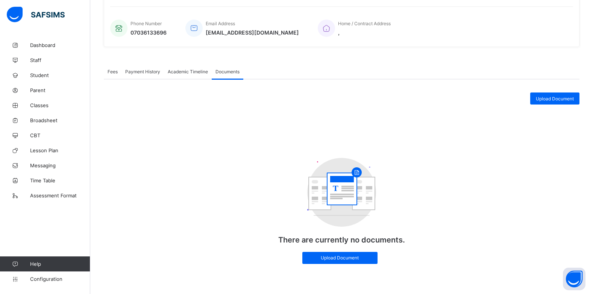
click at [111, 71] on span "Fees" at bounding box center [113, 72] width 10 height 6
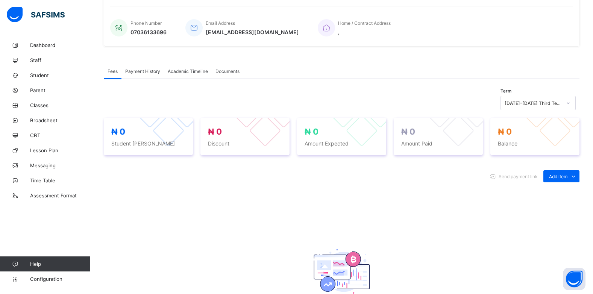
click at [144, 75] on div "Payment History" at bounding box center [143, 71] width 43 height 15
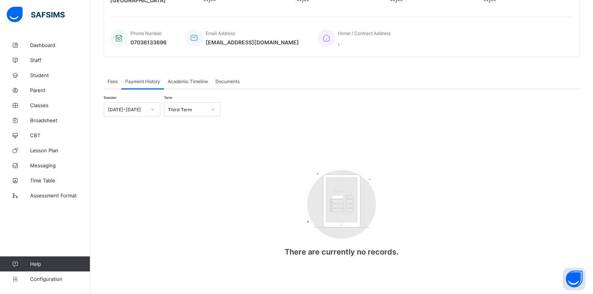
scroll to position [15, 0]
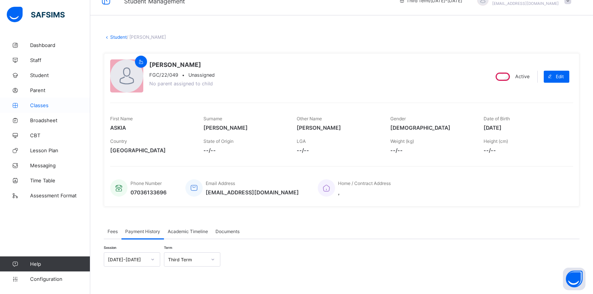
click at [38, 105] on span "Classes" at bounding box center [60, 105] width 60 height 6
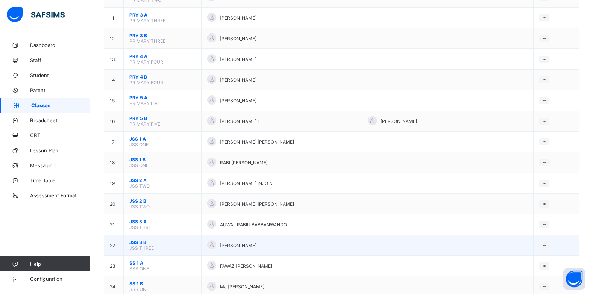
scroll to position [392, 0]
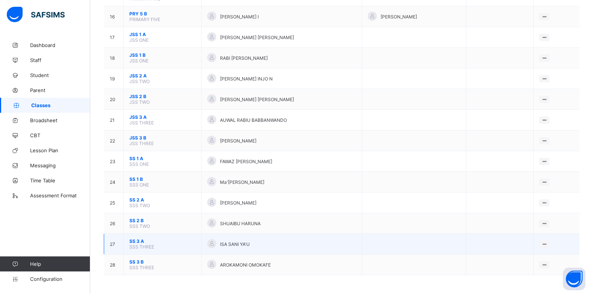
click at [134, 239] on span "SS 3 A" at bounding box center [162, 242] width 66 height 6
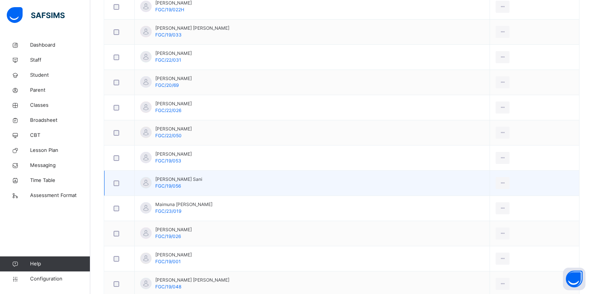
scroll to position [640, 0]
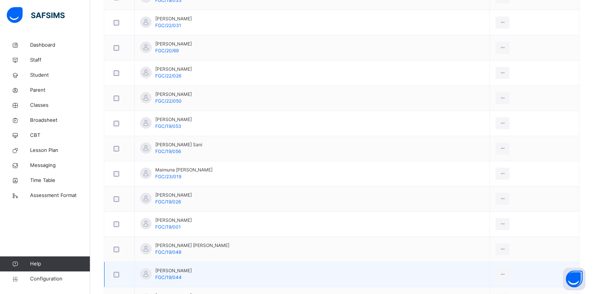
click at [182, 278] on div "[PERSON_NAME] FGC/19/044" at bounding box center [173, 275] width 36 height 14
click at [180, 277] on span "FGC/19/044" at bounding box center [168, 278] width 26 height 6
click at [168, 280] on span "FGC/19/044" at bounding box center [168, 278] width 26 height 6
drag, startPoint x: 163, startPoint y: 281, endPoint x: 156, endPoint y: 277, distance: 8.3
click at [156, 277] on span "FGC/19/044" at bounding box center [168, 278] width 26 height 6
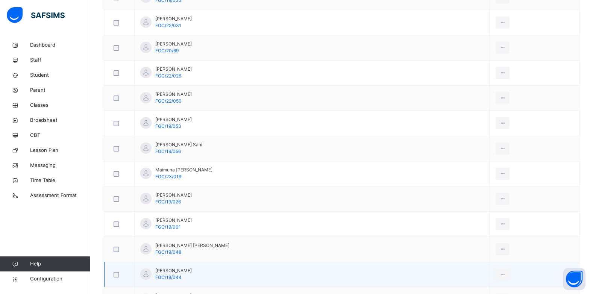
click at [181, 278] on span "FGC/19/044" at bounding box center [168, 278] width 26 height 6
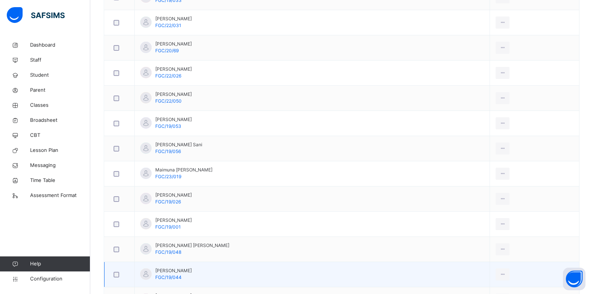
click at [180, 276] on span "FGC/19/044" at bounding box center [168, 278] width 26 height 6
copy span "FGC/19/044"
click at [500, 274] on icon at bounding box center [503, 274] width 6 height 7
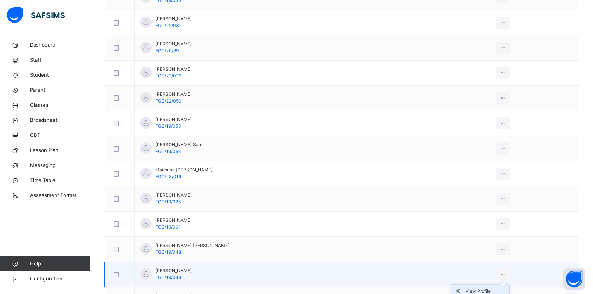
click at [492, 290] on div "View Profile" at bounding box center [486, 292] width 41 height 8
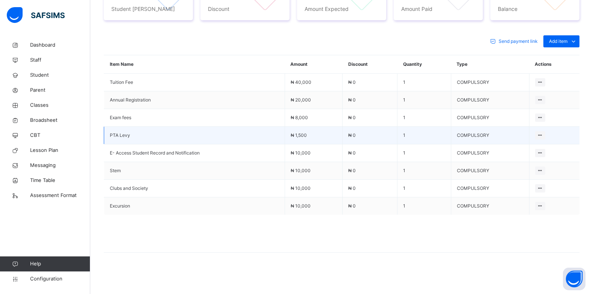
scroll to position [206, 0]
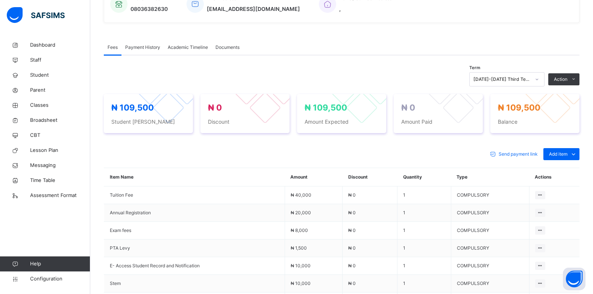
click at [201, 47] on span "Academic Timeline" at bounding box center [188, 47] width 40 height 7
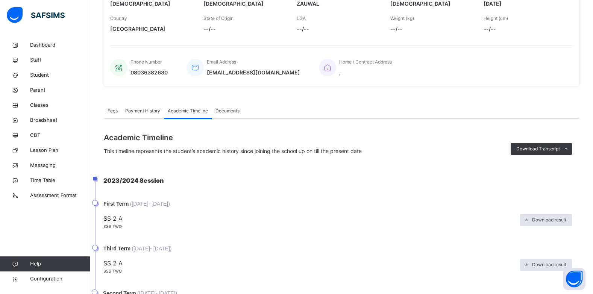
scroll to position [140, 0]
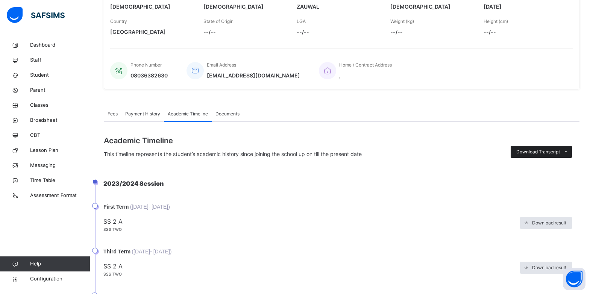
click at [568, 151] on span at bounding box center [566, 152] width 12 height 12
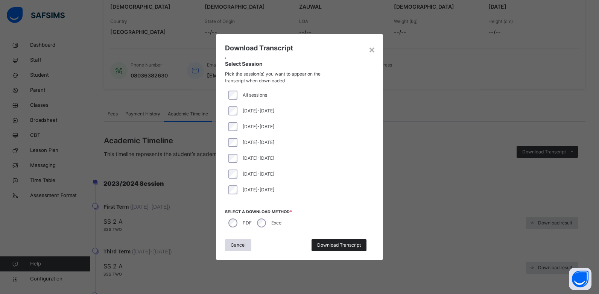
click at [341, 248] on span "Download Transcript" at bounding box center [339, 245] width 44 height 7
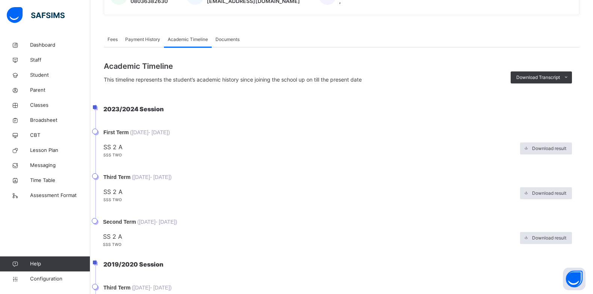
scroll to position [215, 0]
click at [566, 76] on span at bounding box center [566, 77] width 12 height 12
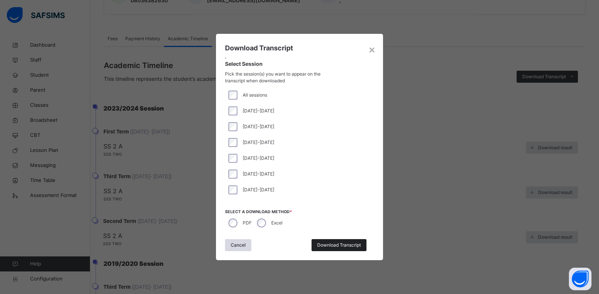
click at [329, 247] on span "Download Transcript" at bounding box center [339, 245] width 44 height 7
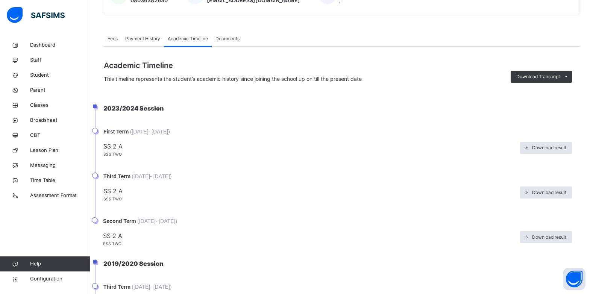
scroll to position [0, 0]
